Goal: Task Accomplishment & Management: Manage account settings

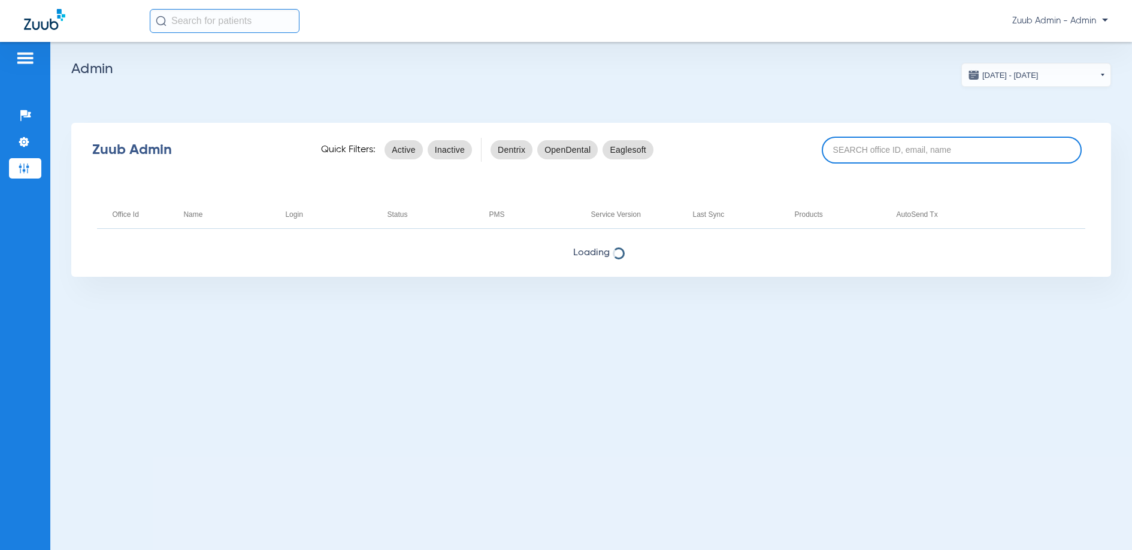
click at [859, 145] on input at bounding box center [951, 150] width 260 height 27
paste input "17006788"
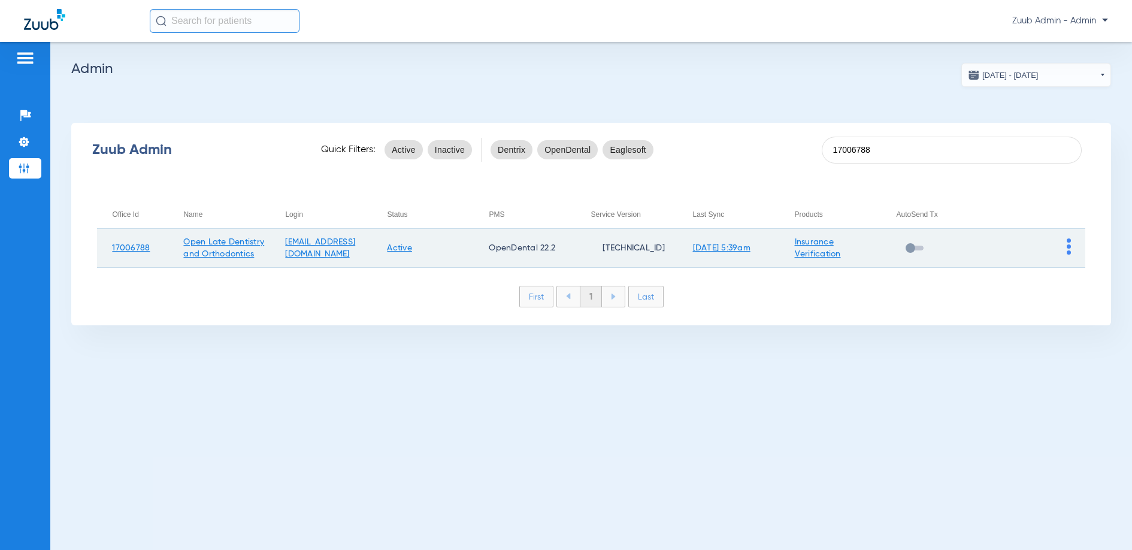
type input "17006788"
click at [1068, 242] on img at bounding box center [1068, 246] width 4 height 16
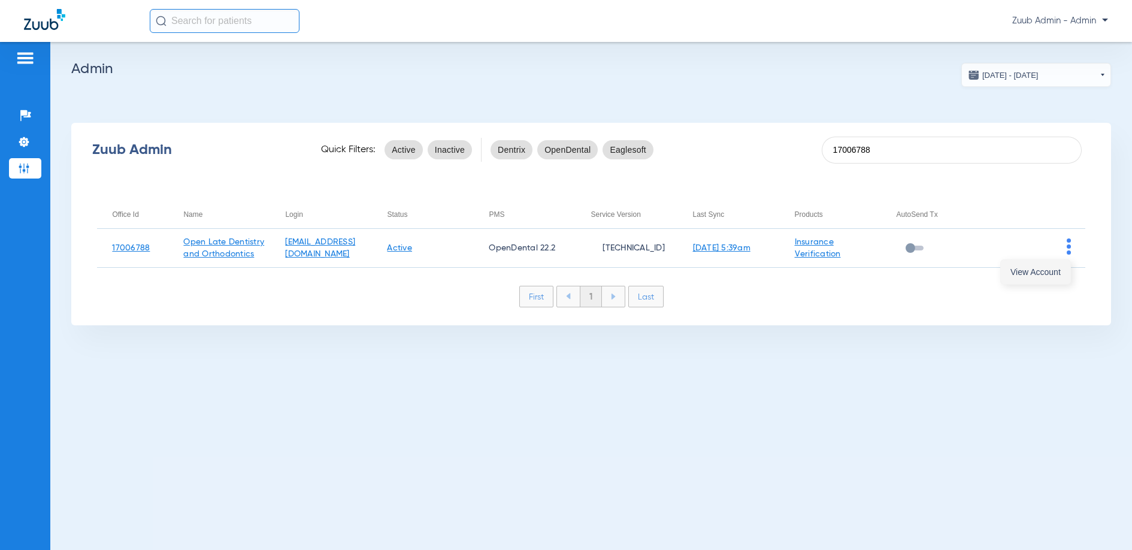
click at [1038, 274] on span "View Account" at bounding box center [1035, 272] width 50 height 8
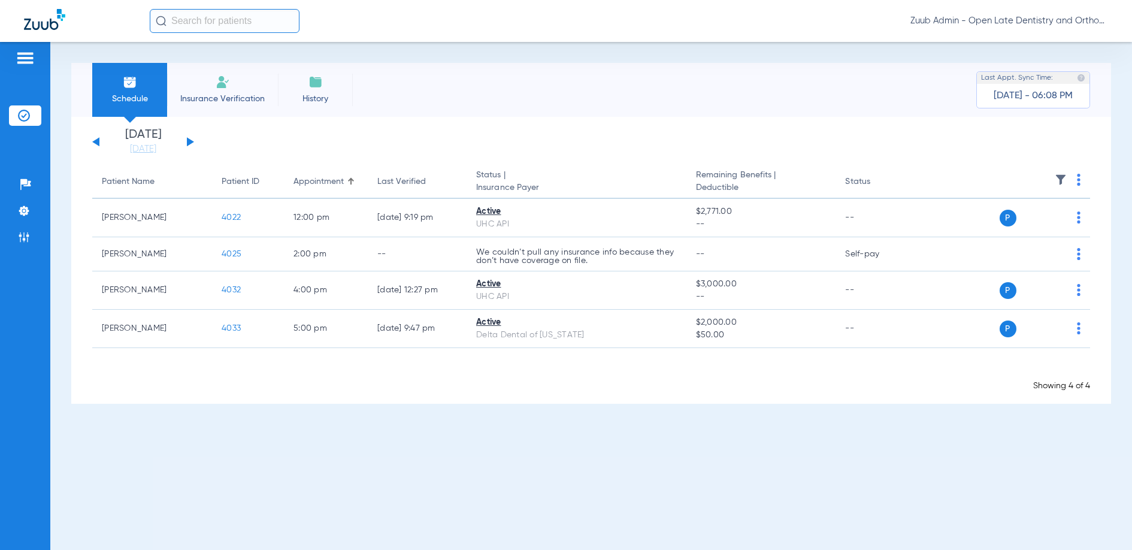
click at [187, 139] on button at bounding box center [190, 141] width 7 height 9
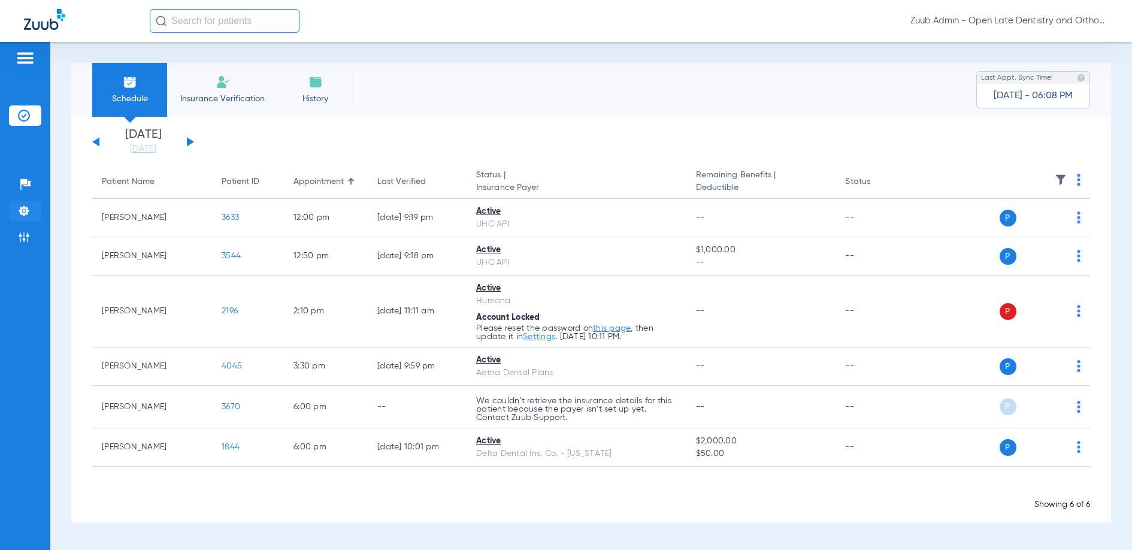
click at [25, 206] on img at bounding box center [24, 211] width 12 height 12
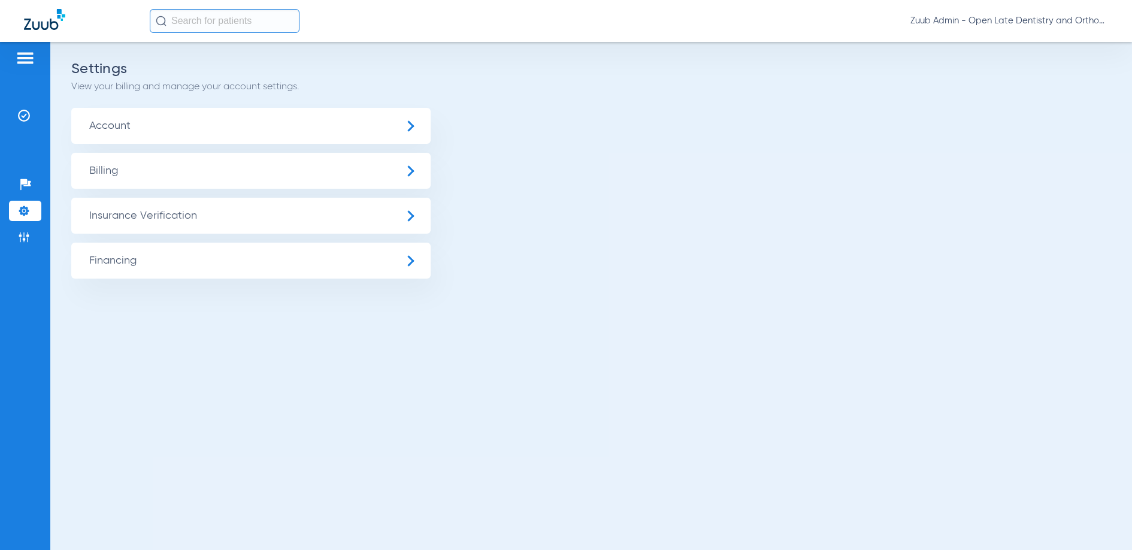
click at [101, 211] on span "Insurance Verification" at bounding box center [250, 216] width 359 height 36
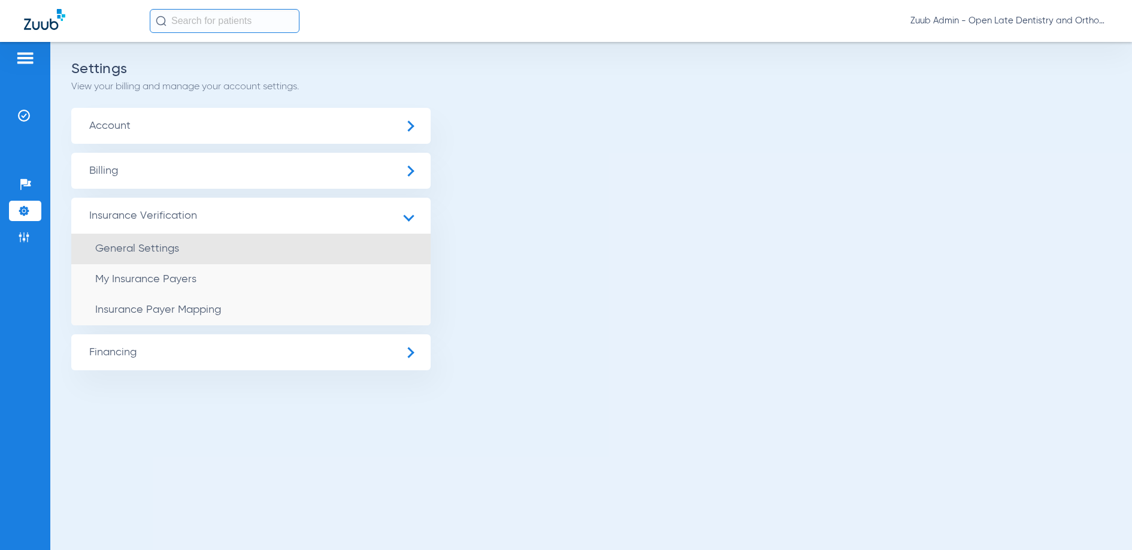
click at [161, 253] on span "General Settings" at bounding box center [137, 248] width 84 height 11
